Goal: Task Accomplishment & Management: Manage account settings

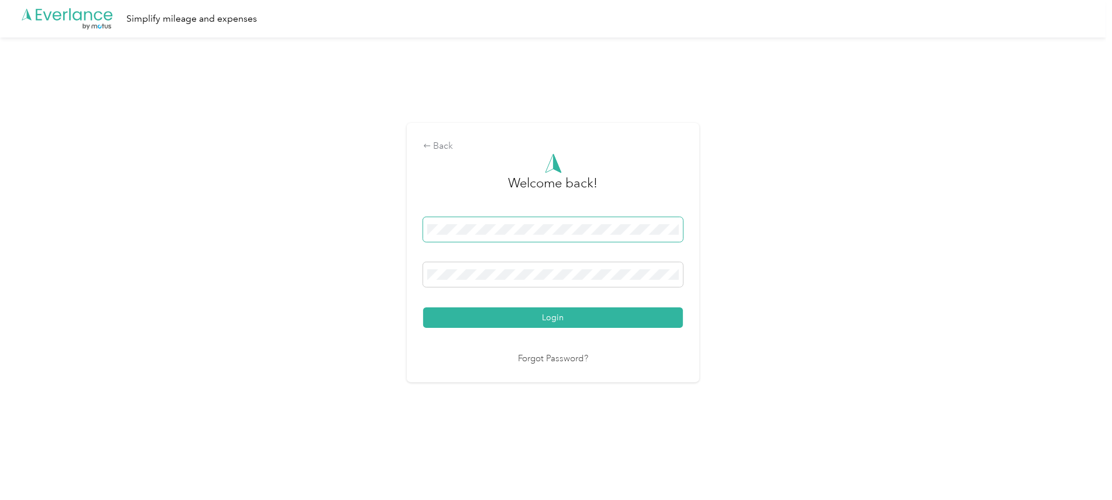
click at [632, 221] on span at bounding box center [553, 229] width 260 height 25
click at [423, 307] on button "Login" at bounding box center [553, 317] width 260 height 20
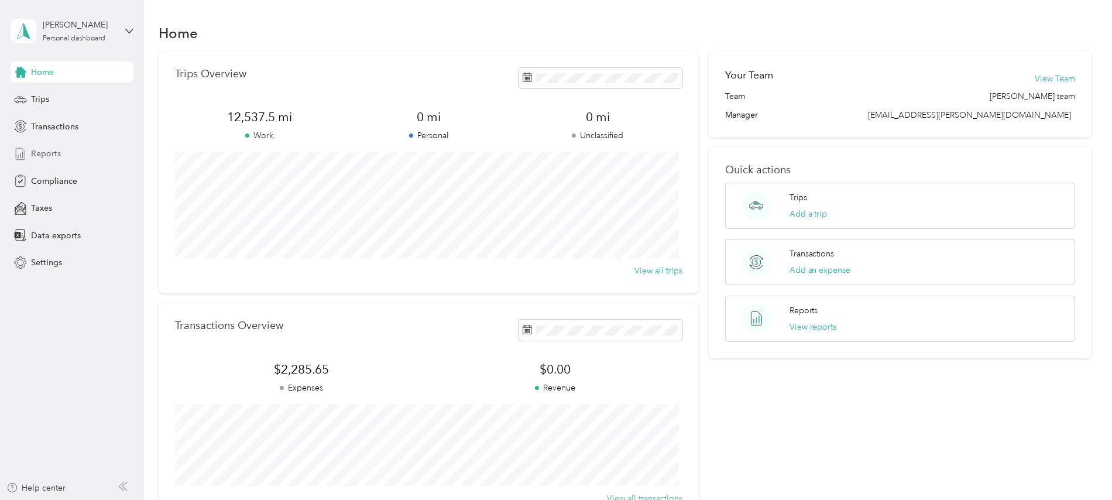
click at [55, 154] on span "Reports" at bounding box center [46, 154] width 30 height 12
